Goal: Obtain resource: Obtain resource

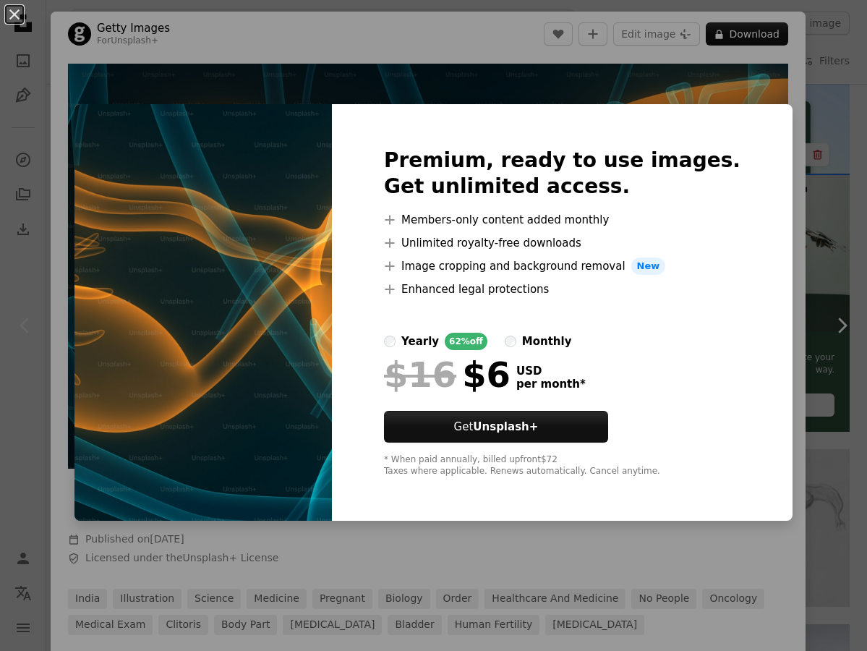
scroll to position [281, 0]
click at [461, 43] on div "An X shape Premium, ready to use images. Get unlimited access. A plus sign Memb…" at bounding box center [433, 325] width 867 height 651
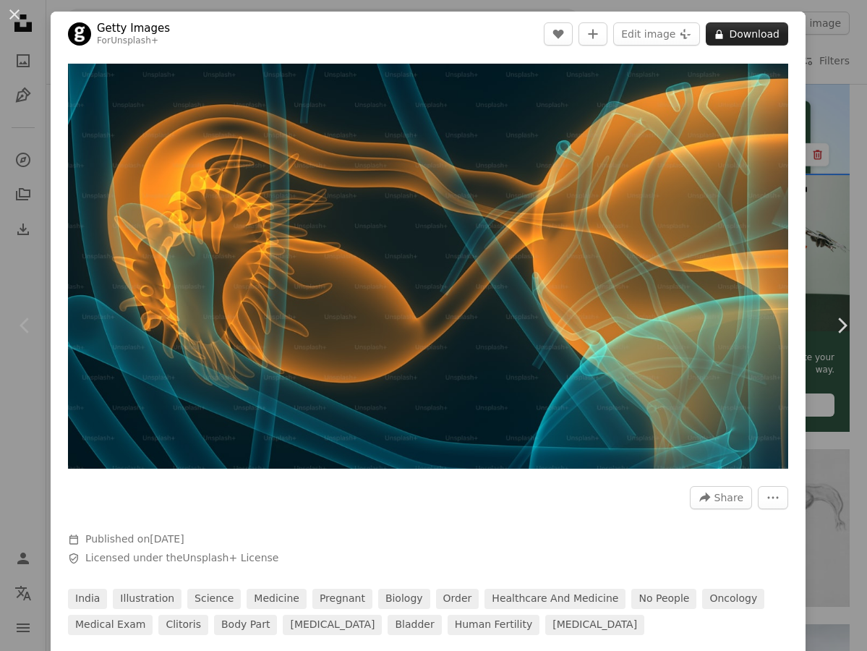
click at [762, 34] on button "A lock Download" at bounding box center [747, 33] width 82 height 23
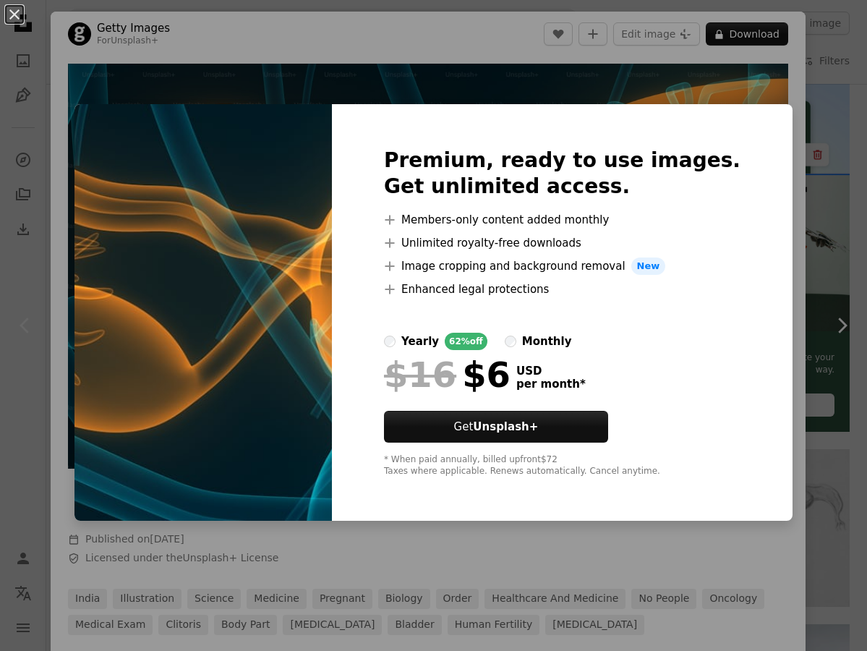
click at [379, 33] on div "An X shape Premium, ready to use images. Get unlimited access. A plus sign Memb…" at bounding box center [433, 325] width 867 height 651
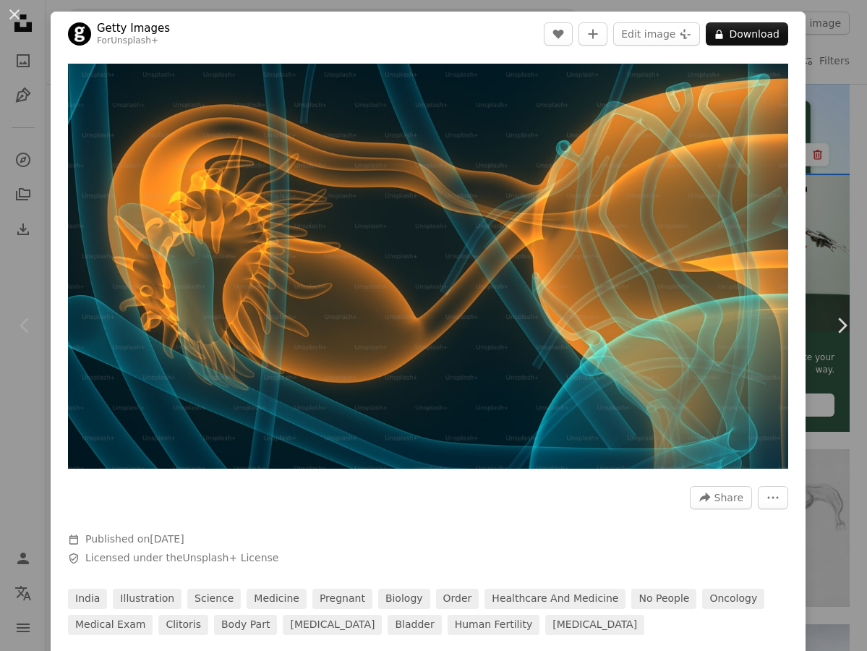
drag, startPoint x: 17, startPoint y: 13, endPoint x: -266, endPoint y: 597, distance: 648.7
click at [17, 13] on button "An X shape" at bounding box center [14, 14] width 17 height 17
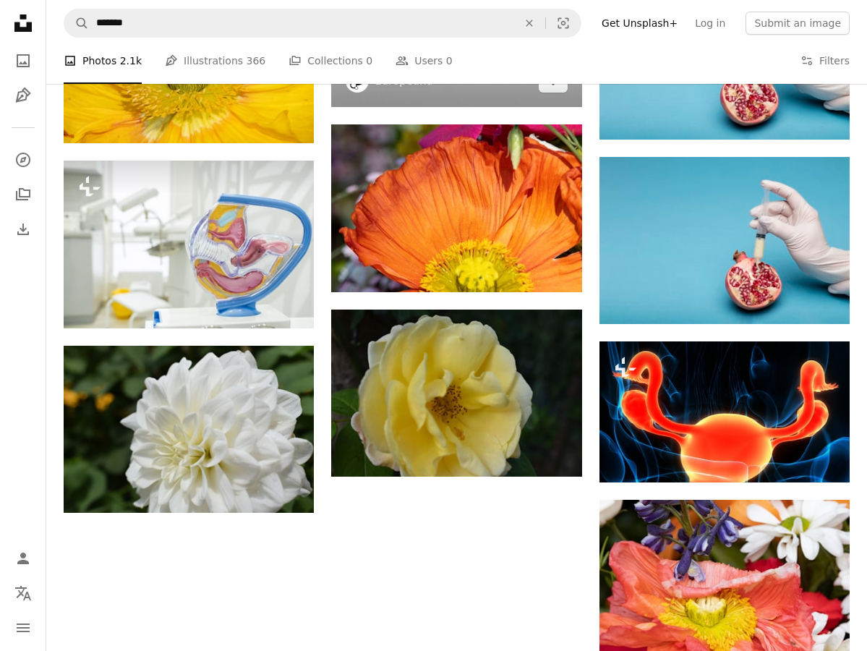
scroll to position [1118, 0]
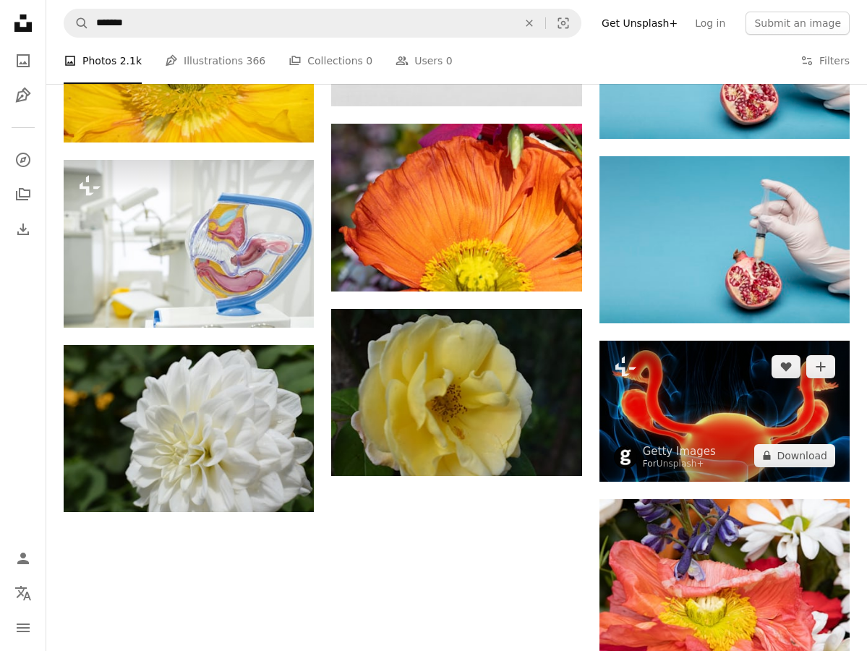
click at [699, 385] on img at bounding box center [724, 411] width 250 height 141
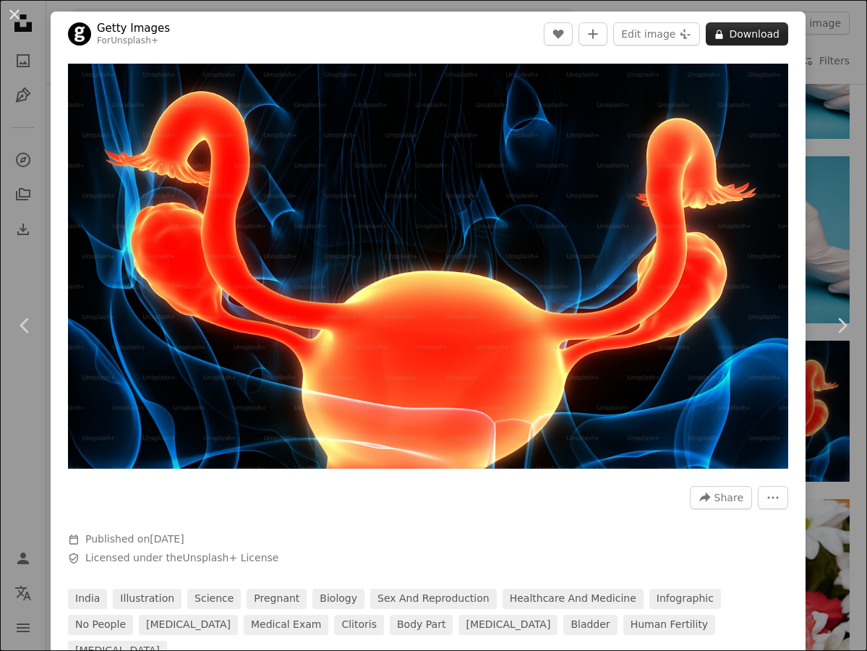
click at [757, 34] on button "A lock Download" at bounding box center [747, 33] width 82 height 23
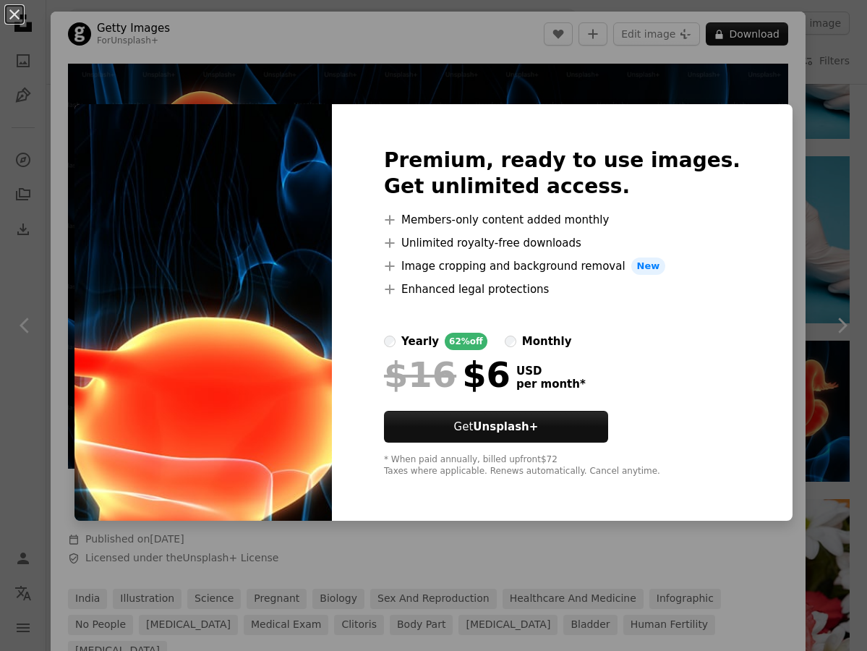
drag, startPoint x: 14, startPoint y: 11, endPoint x: -269, endPoint y: 594, distance: 648.7
click at [14, 11] on button "An X shape" at bounding box center [14, 14] width 17 height 17
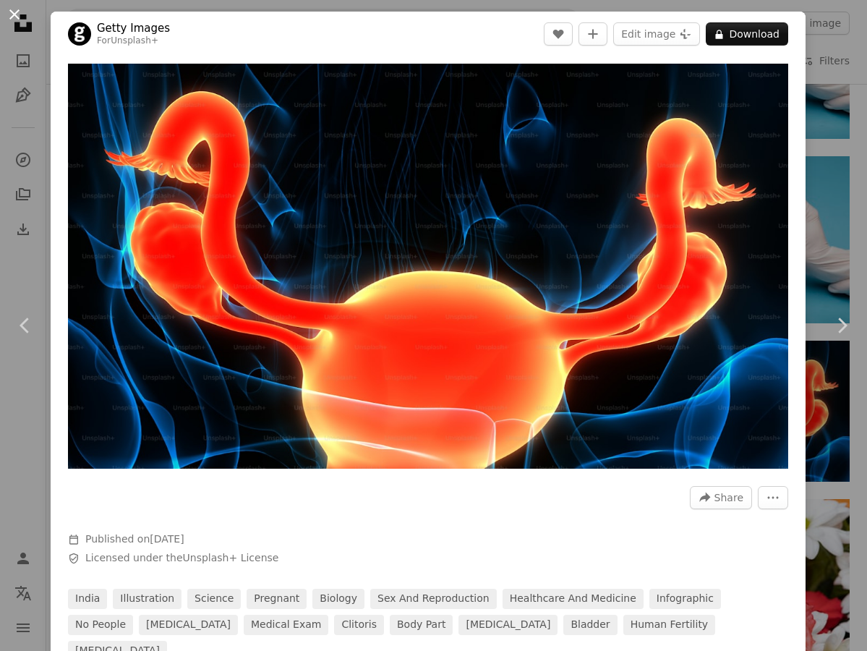
click at [17, 12] on button "An X shape" at bounding box center [14, 14] width 17 height 17
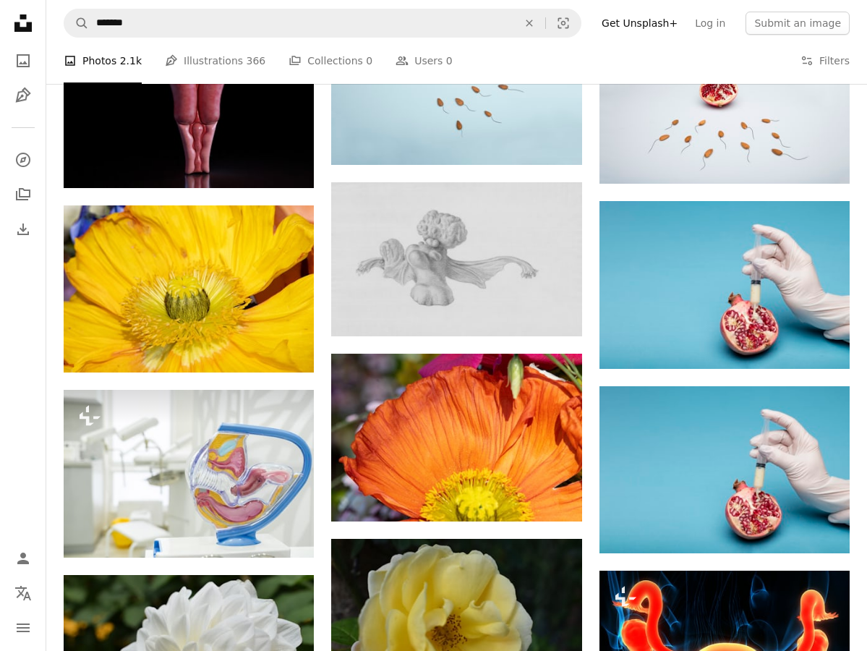
scroll to position [887, 0]
